Goal: Information Seeking & Learning: Learn about a topic

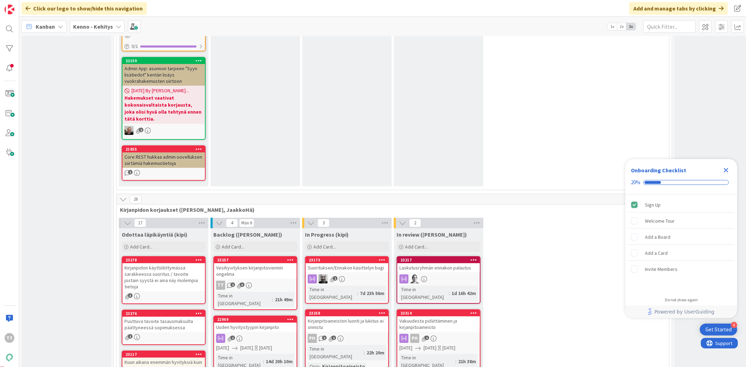
scroll to position [4391, 0]
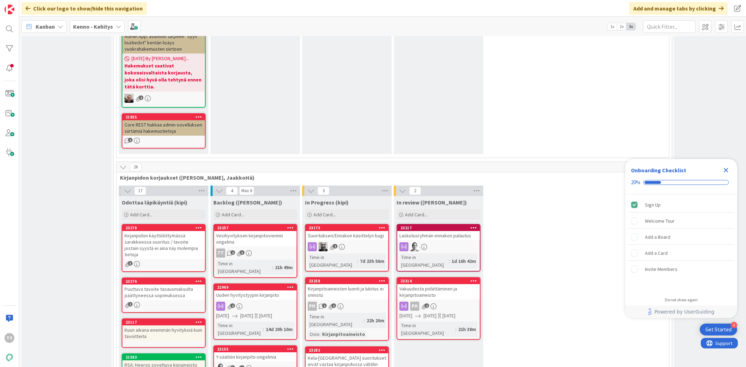
click at [272, 291] on div "Uuden hyvitystyypin kirjanpito" at bounding box center [255, 295] width 83 height 9
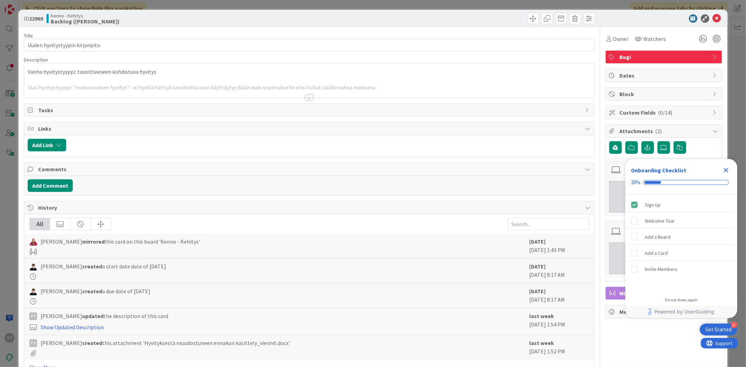
click at [306, 99] on div at bounding box center [309, 98] width 8 height 6
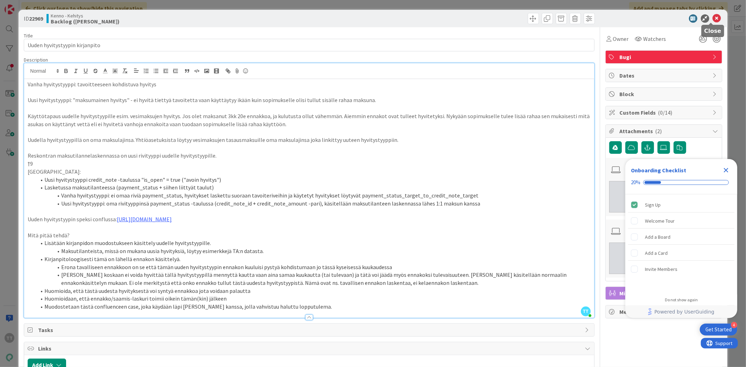
click at [713, 17] on icon at bounding box center [717, 18] width 8 height 8
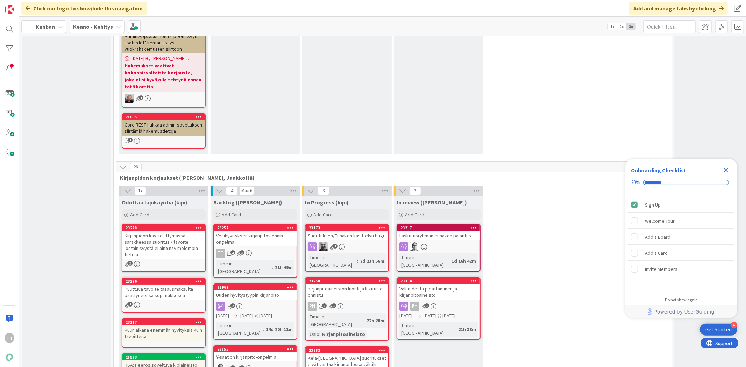
click at [257, 231] on div "Vesihyvityksen kirjanpitoviennin ongelma" at bounding box center [255, 238] width 83 height 15
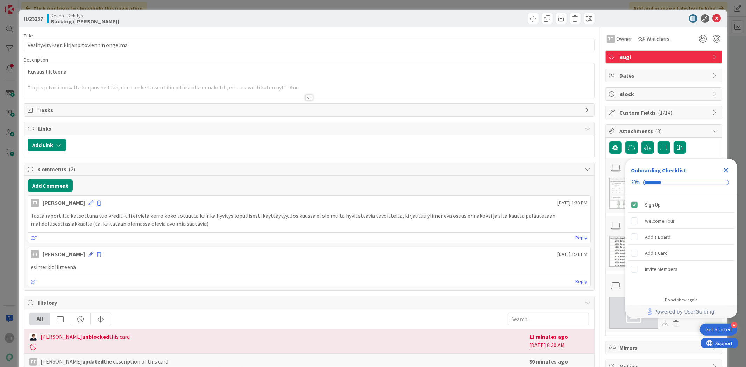
click at [306, 97] on div at bounding box center [309, 98] width 8 height 6
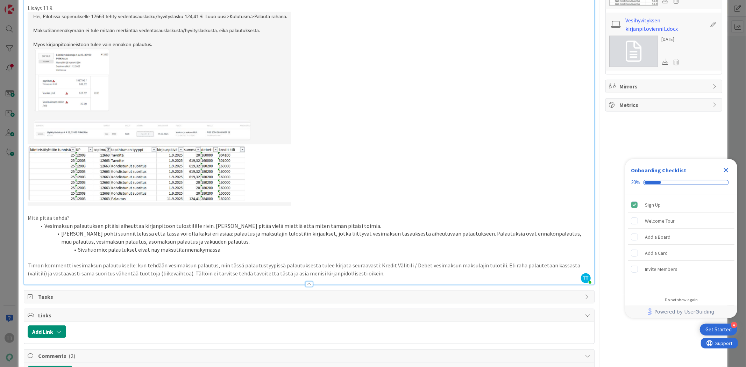
scroll to position [258, 0]
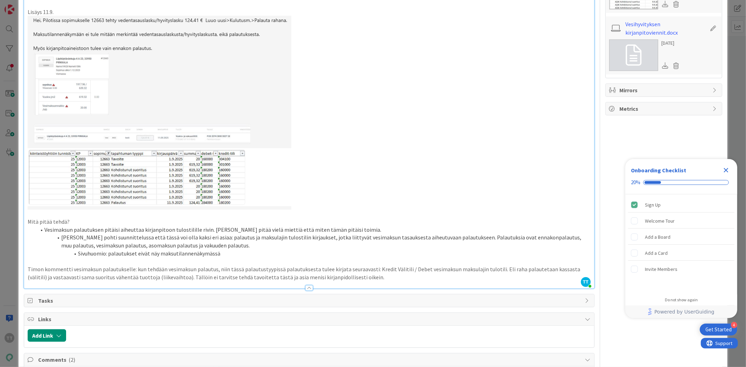
click at [729, 171] on icon "Close Checklist" at bounding box center [726, 170] width 8 height 8
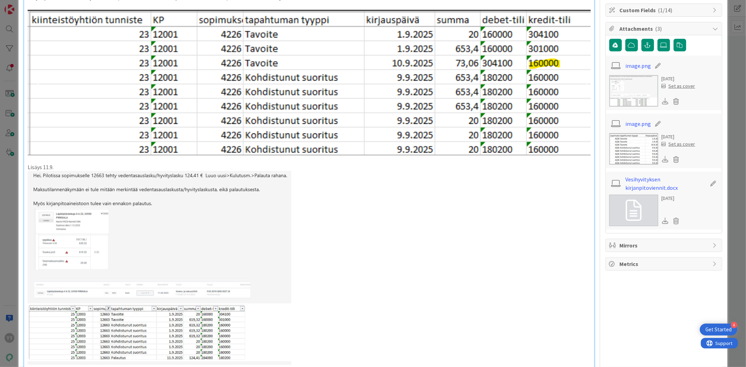
scroll to position [0, 0]
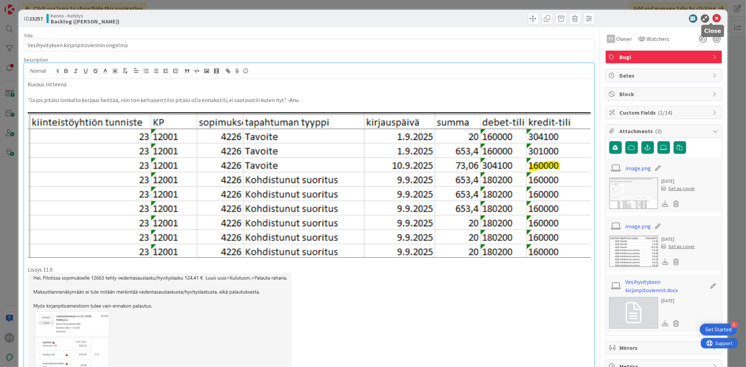
click at [713, 19] on icon at bounding box center [717, 18] width 8 height 8
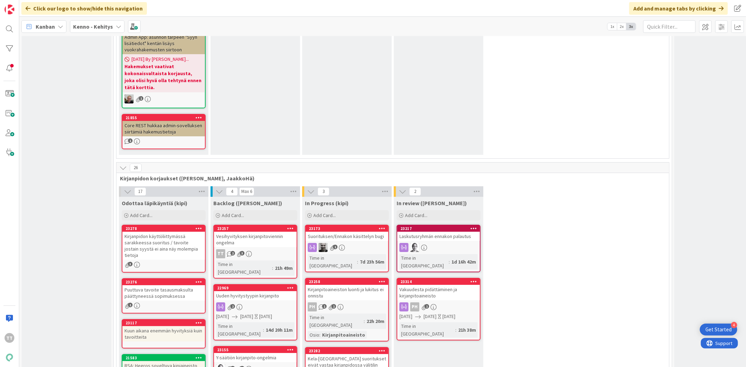
click at [457, 232] on div "Laskutusryhmän ennakon palautus" at bounding box center [438, 236] width 83 height 9
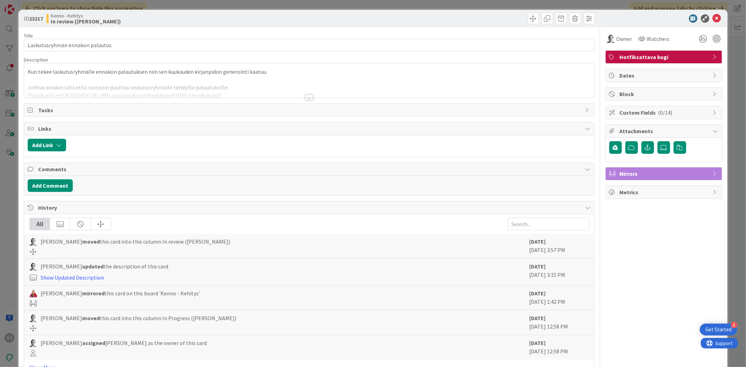
click at [305, 97] on div at bounding box center [309, 98] width 8 height 6
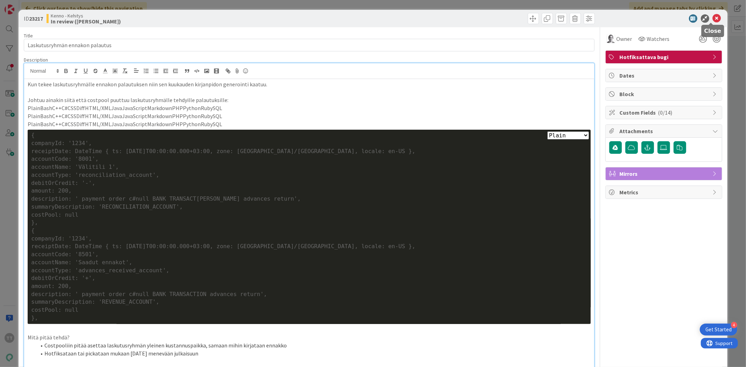
click at [714, 16] on icon at bounding box center [717, 18] width 8 height 8
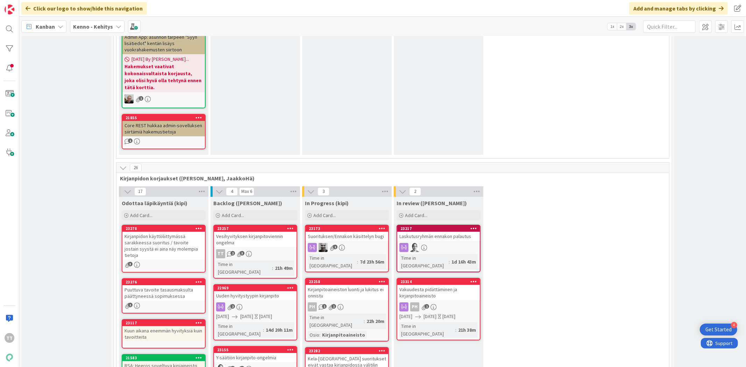
click at [430, 285] on div "Vakuudesta pidättäminen ja kirjanpitoaineisto" at bounding box center [438, 292] width 83 height 15
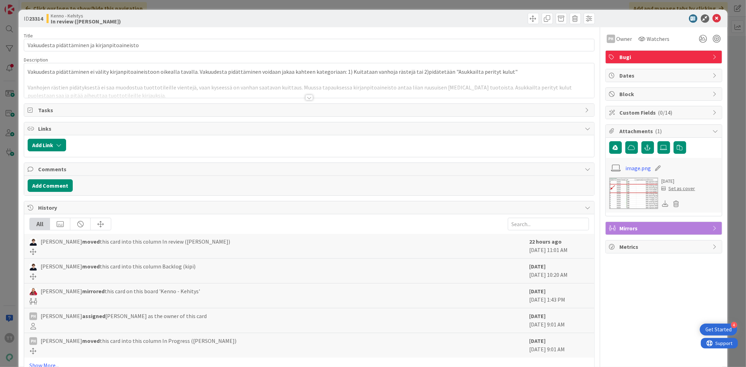
click at [306, 97] on div at bounding box center [309, 98] width 8 height 6
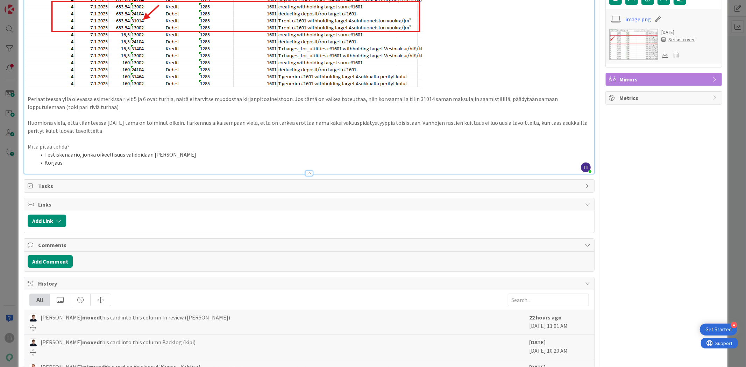
scroll to position [194, 0]
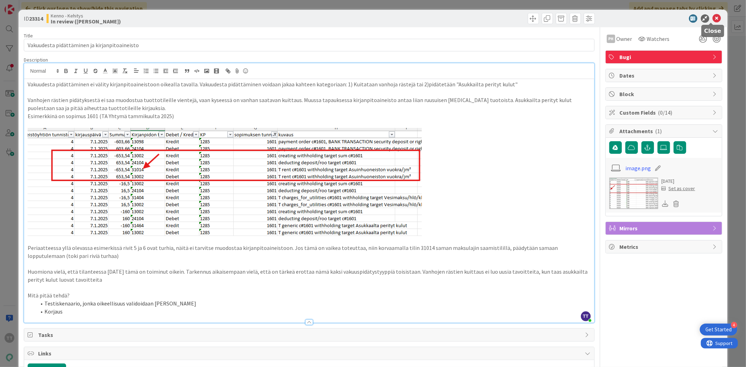
click at [713, 19] on icon at bounding box center [717, 18] width 8 height 8
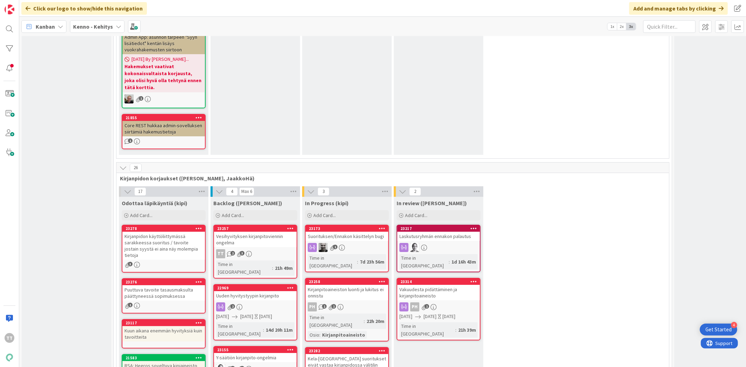
click at [331, 285] on div "Kirjanpitoaineiston luonti ja lukitus ei onnistu" at bounding box center [347, 292] width 83 height 15
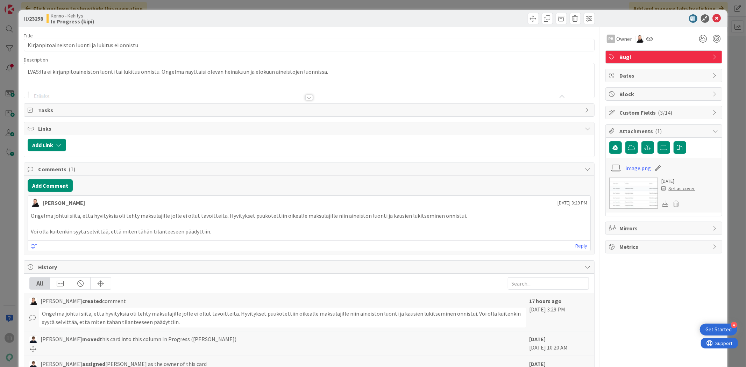
click at [305, 99] on div at bounding box center [309, 98] width 8 height 6
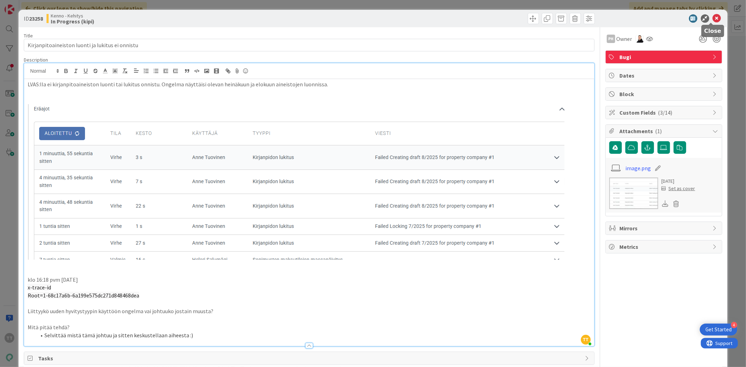
click at [713, 18] on icon at bounding box center [717, 18] width 8 height 8
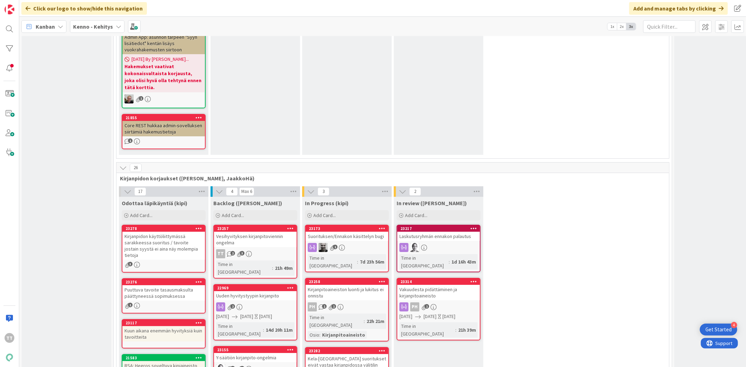
click at [166, 285] on div "Puuttuva tavoite tasausmaksulta päättyneessä sopimuksessa" at bounding box center [163, 292] width 83 height 15
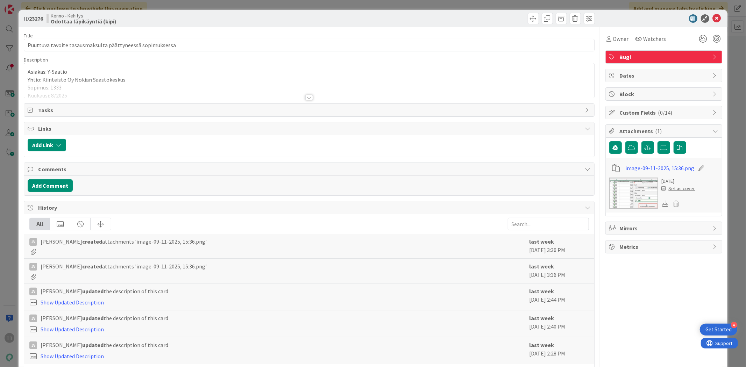
click at [306, 98] on div at bounding box center [309, 98] width 8 height 6
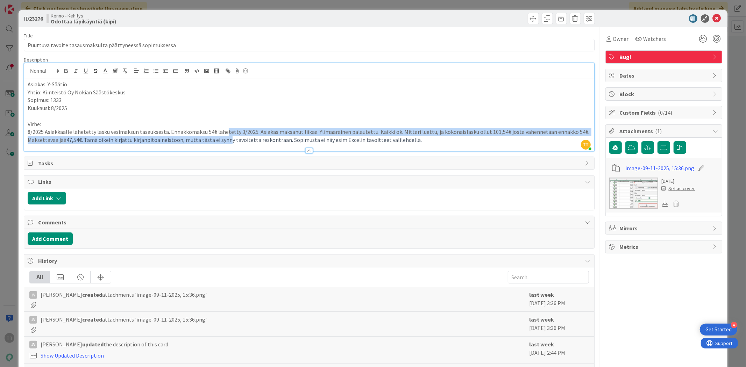
drag, startPoint x: 223, startPoint y: 130, endPoint x: 224, endPoint y: 140, distance: 10.5
click at [224, 140] on p "8/2025 Asiakkaalle lähetetty lasku vesimaksun tasauksesta. Ennakkomaksu 54€ läh…" at bounding box center [309, 136] width 563 height 16
click at [224, 140] on span "47,54€. Tämä oikein kirjattu kirjanpitoaineistoon, mutta tästä ei synny tavoite…" at bounding box center [243, 139] width 355 height 7
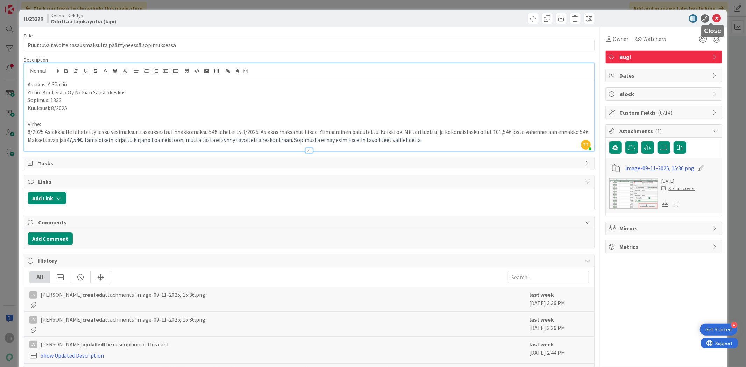
click at [713, 18] on icon at bounding box center [717, 18] width 8 height 8
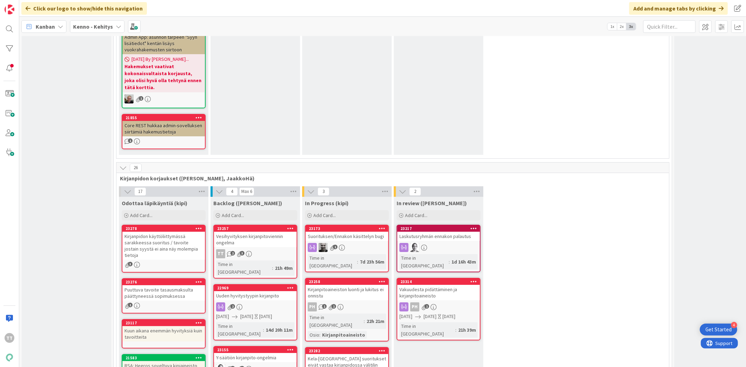
click at [363, 232] on div "Suorituksen/Ennakon käsittelyn bugi" at bounding box center [347, 236] width 83 height 9
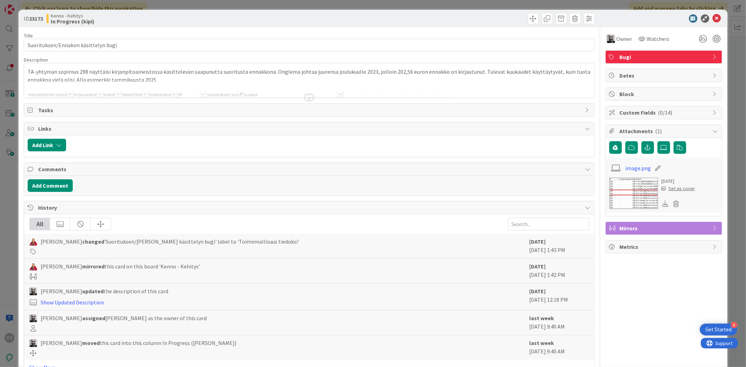
click at [305, 96] on div at bounding box center [309, 98] width 8 height 6
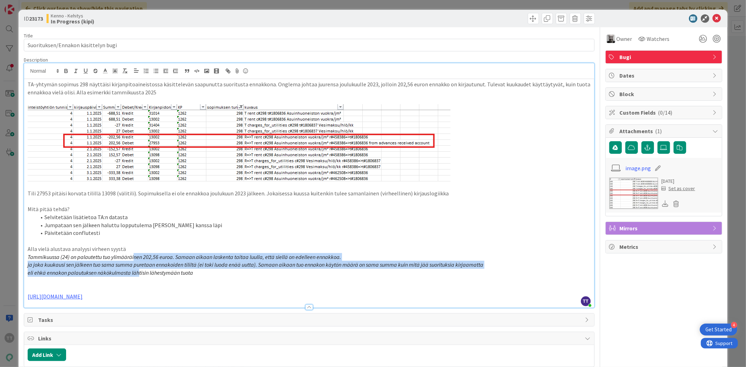
drag, startPoint x: 134, startPoint y: 264, endPoint x: 138, endPoint y: 271, distance: 8.5
click at [138, 271] on div "TA-yhtymän sopimus 298 näyttäisi kirjanpitoaineistossa käsittelevän saapunutta …" at bounding box center [309, 193] width 570 height 229
click at [138, 271] on em "eli ehkä ennakon palautuksen näkökulmasta lähtisin lähestymään tuota" at bounding box center [110, 272] width 165 height 7
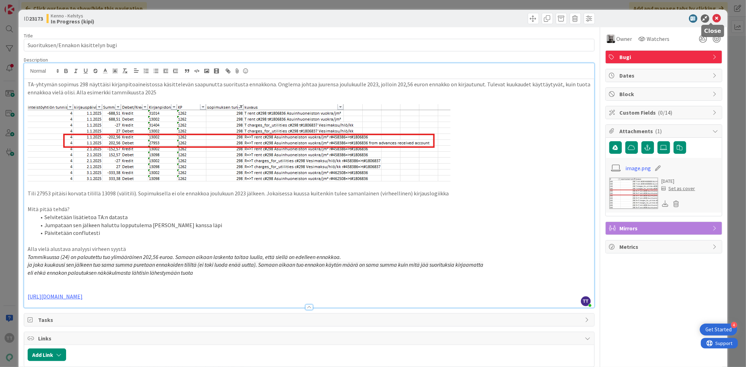
click at [713, 16] on icon at bounding box center [717, 18] width 8 height 8
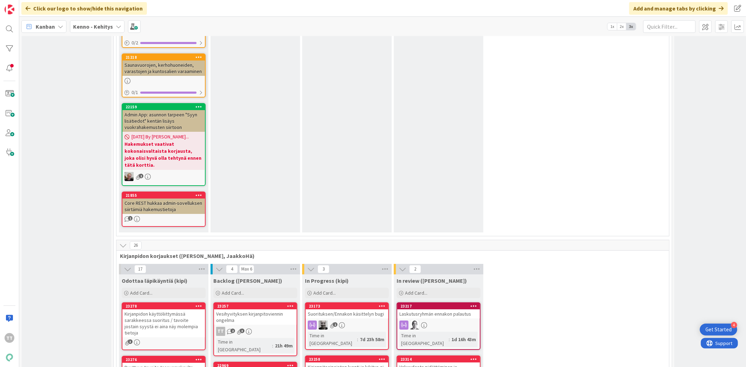
scroll to position [4274, 0]
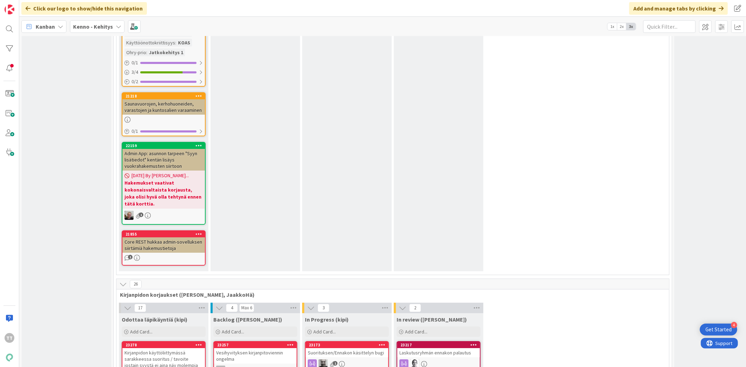
click at [273, 348] on div "Vesihyvityksen kirjanpitoviennin ongelma" at bounding box center [255, 355] width 83 height 15
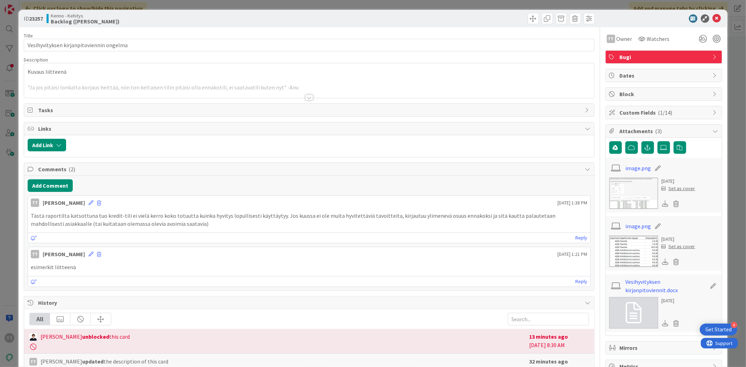
click at [305, 95] on div at bounding box center [309, 98] width 8 height 6
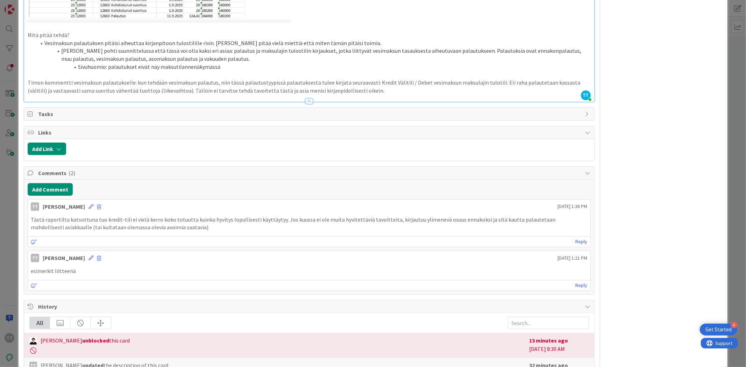
scroll to position [466, 0]
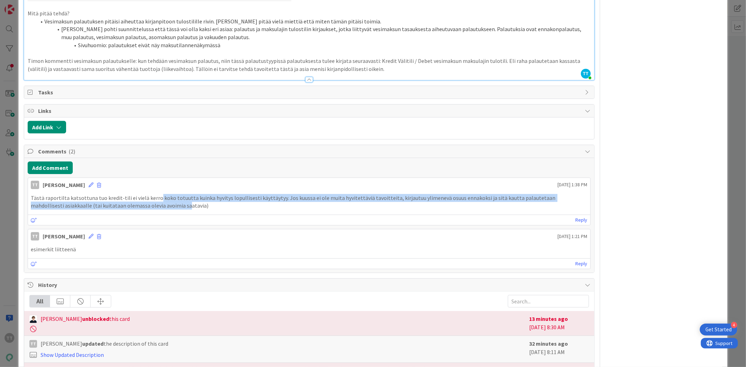
drag, startPoint x: 154, startPoint y: 197, endPoint x: 154, endPoint y: 203, distance: 6.0
click at [154, 203] on p "Tästä raportilta katsottuna tuo kredit-tili ei vielä kerro koko totuutta kuinka…" at bounding box center [309, 202] width 556 height 16
drag, startPoint x: 156, startPoint y: 194, endPoint x: 158, endPoint y: 203, distance: 9.8
click at [158, 203] on p "Tästä raportilta katsottuna tuo kredit-tili ei vielä kerro koko totuutta kuinka…" at bounding box center [309, 202] width 556 height 16
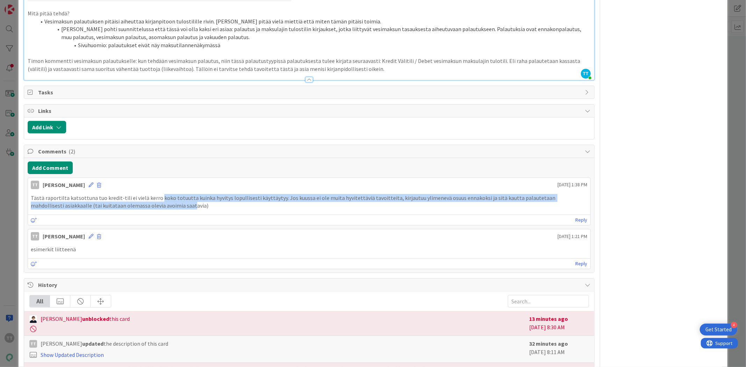
click at [158, 204] on p "Tästä raportilta katsottuna tuo kredit-tili ei vielä kerro koko totuutta kuinka…" at bounding box center [309, 202] width 556 height 16
drag, startPoint x: 156, startPoint y: 193, endPoint x: 157, endPoint y: 201, distance: 8.2
click at [157, 201] on div "Tästä raportilta katsottuna tuo kredit-tili ei vielä kerro koko totuutta kuinka…" at bounding box center [309, 201] width 562 height 21
click at [157, 201] on p "Tästä raportilta katsottuna tuo kredit-tili ei vielä kerro koko totuutta kuinka…" at bounding box center [309, 202] width 556 height 16
drag, startPoint x: 155, startPoint y: 195, endPoint x: 156, endPoint y: 202, distance: 7.1
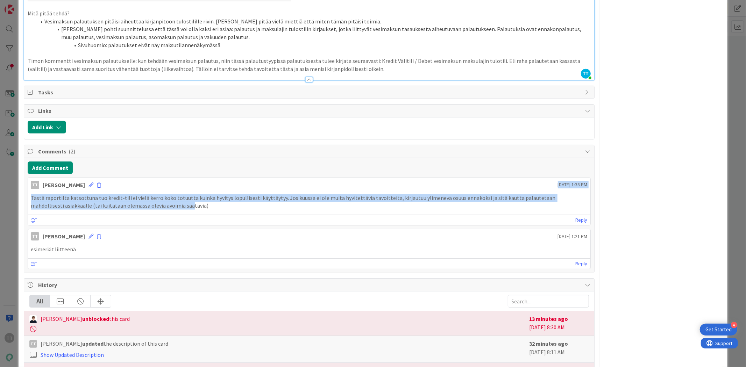
click at [156, 202] on div "TT Timo Tauriala September 11 2025 1:38 PM Tästä raportilta katsottuna tuo kred…" at bounding box center [309, 202] width 563 height 48
click at [156, 202] on p "Tästä raportilta katsottuna tuo kredit-tili ei vielä kerro koko totuutta kuinka…" at bounding box center [309, 202] width 556 height 16
click at [155, 202] on p "Tästä raportilta katsottuna tuo kredit-tili ei vielä kerro koko totuutta kuinka…" at bounding box center [309, 202] width 556 height 16
drag, startPoint x: 155, startPoint y: 197, endPoint x: 157, endPoint y: 205, distance: 8.4
click at [157, 205] on p "Tästä raportilta katsottuna tuo kredit-tili ei vielä kerro koko totuutta kuinka…" at bounding box center [309, 202] width 556 height 16
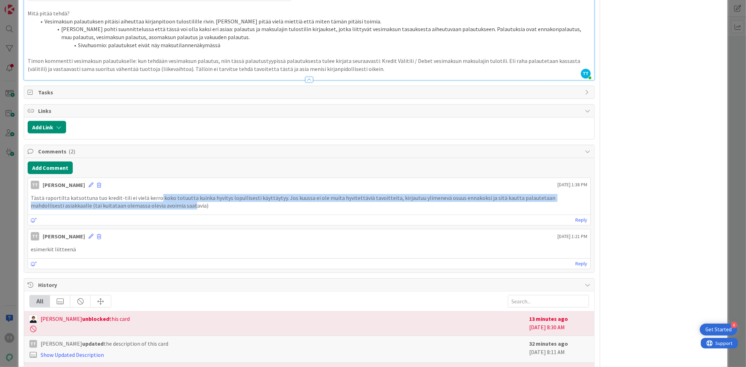
click at [157, 205] on p "Tästä raportilta katsottuna tuo kredit-tili ei vielä kerro koko totuutta kuinka…" at bounding box center [309, 202] width 556 height 16
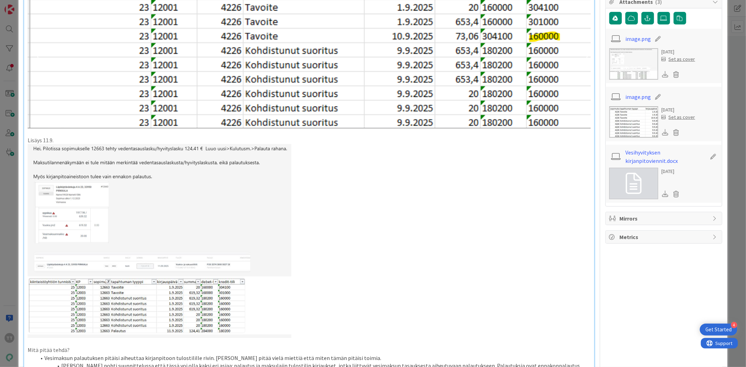
scroll to position [116, 0]
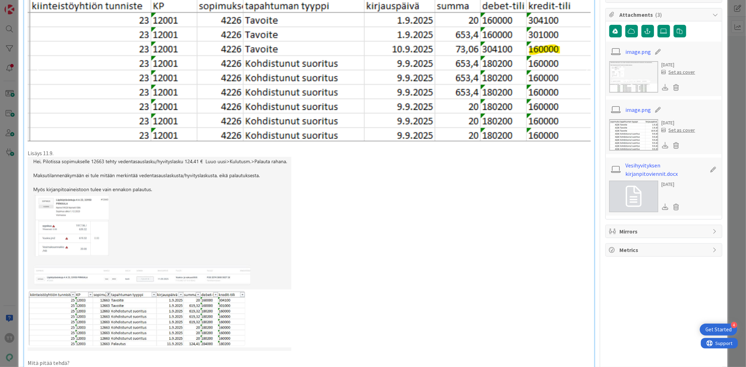
click at [627, 78] on img at bounding box center [633, 76] width 49 height 31
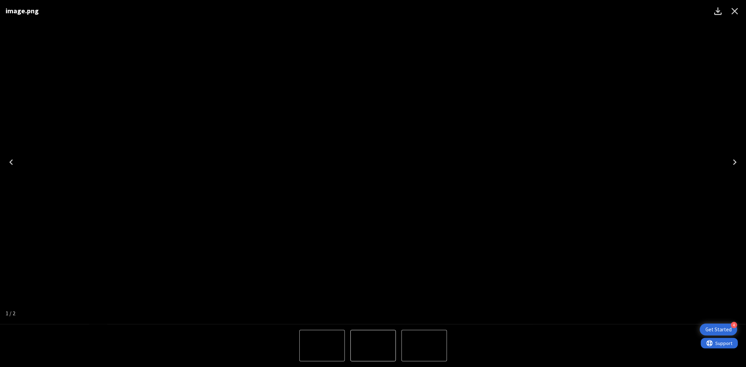
click at [736, 162] on icon "Next" at bounding box center [734, 162] width 3 height 6
click at [735, 162] on icon "Next" at bounding box center [734, 162] width 11 height 11
click at [739, 10] on icon "Close" at bounding box center [734, 11] width 11 height 11
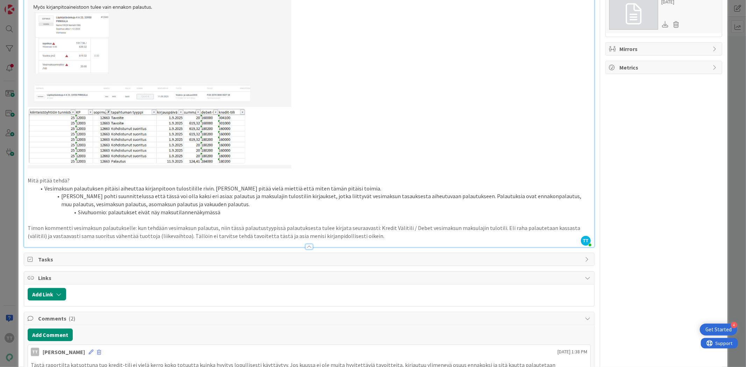
scroll to position [311, 0]
